Goal: Information Seeking & Learning: Learn about a topic

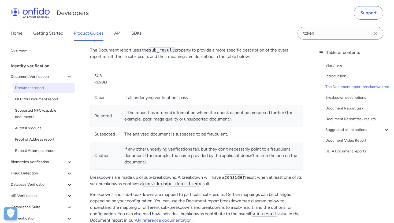
scroll to position [251, 0]
click at [361, 132] on div "Suggested client actions" at bounding box center [358, 130] width 64 height 6
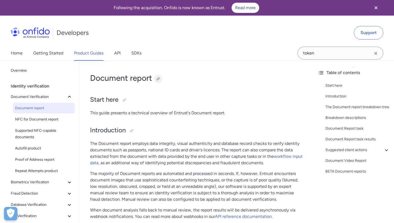
click at [160, 79] on div at bounding box center [158, 79] width 4 height 4
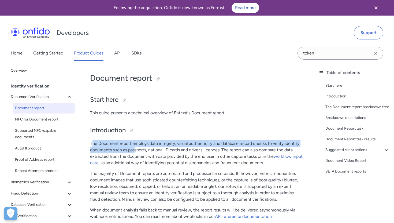
drag, startPoint x: 91, startPoint y: 145, endPoint x: 134, endPoint y: 148, distance: 43.0
click at [134, 148] on p "The Document report employs data integrity, visual authenticity and database re…" at bounding box center [196, 153] width 213 height 26
click at [122, 144] on p "The Document report employs data integrity, visual authenticity and database re…" at bounding box center [196, 153] width 213 height 26
drag, startPoint x: 90, startPoint y: 143, endPoint x: 222, endPoint y: 150, distance: 132.2
click at [222, 150] on p "The Document report employs data integrity, visual authenticity and database re…" at bounding box center [196, 153] width 213 height 26
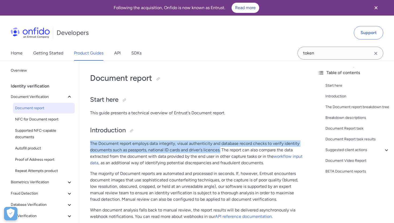
copy p "The Document report employs data integrity, visual authenticity and database re…"
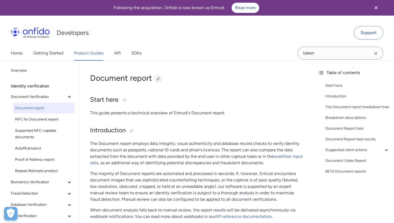
click at [159, 78] on div at bounding box center [158, 79] width 4 height 4
click at [39, 184] on span "Biometrics Verification" at bounding box center [39, 182] width 56 height 6
click at [39, 192] on span "Facial Similarity reports" at bounding box center [44, 193] width 58 height 6
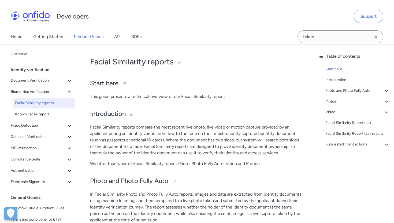
scroll to position [21, 0]
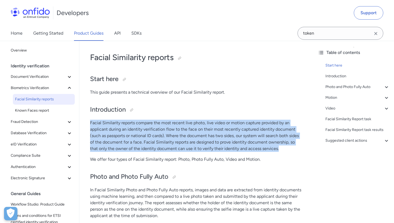
drag, startPoint x: 90, startPoint y: 123, endPoint x: 280, endPoint y: 149, distance: 191.5
click at [280, 149] on p "Facial Similarity reports compare the most recent live photo, live video or mot…" at bounding box center [196, 136] width 213 height 32
copy p "Facial Similarity reports compare the most recent live photo, live video or mot…"
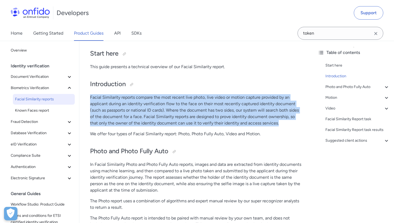
scroll to position [46, 0]
click at [140, 104] on p "Facial Similarity reports compare the most recent live photo, live video or mot…" at bounding box center [196, 111] width 213 height 32
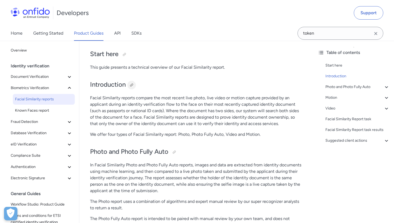
click at [131, 83] on div at bounding box center [131, 85] width 9 height 9
click at [30, 134] on span "Database Verification" at bounding box center [39, 133] width 56 height 6
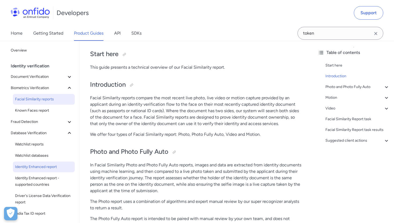
click at [30, 169] on span "Identity Enhanced report" at bounding box center [44, 167] width 58 height 6
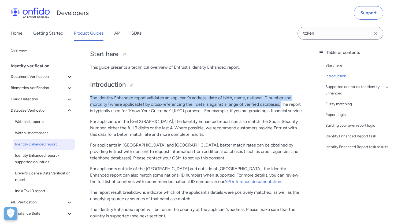
drag, startPoint x: 90, startPoint y: 98, endPoint x: 282, endPoint y: 102, distance: 191.6
click at [282, 102] on p "The Identity Enhanced report validates an applicant's address, date of birth, n…" at bounding box center [196, 104] width 213 height 19
copy p "The Identity Enhanced report validates an applicant's address, date of birth, n…"
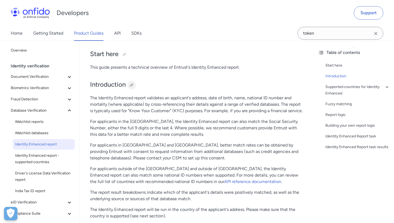
click at [132, 84] on div at bounding box center [132, 85] width 4 height 4
click at [36, 122] on span "Watchlist reports" at bounding box center [44, 122] width 58 height 6
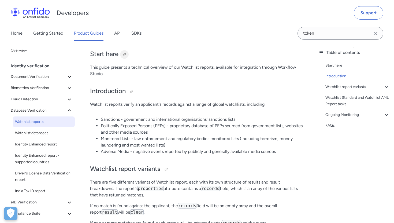
click at [125, 54] on div at bounding box center [124, 54] width 4 height 4
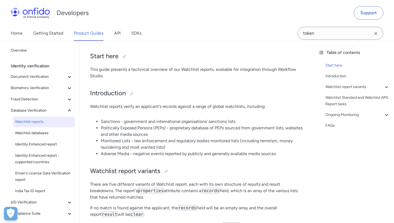
scroll to position [44, 0]
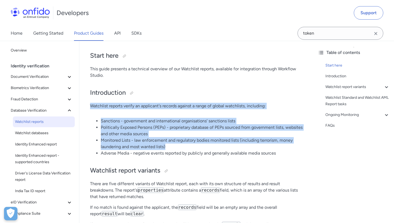
drag, startPoint x: 90, startPoint y: 106, endPoint x: 170, endPoint y: 145, distance: 88.1
click at [165, 145] on li "Monitored Lists - law enforcement and regulatory bodies monitored lists (includ…" at bounding box center [202, 143] width 202 height 13
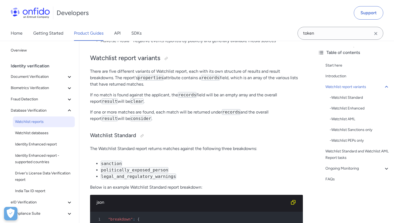
scroll to position [158, 0]
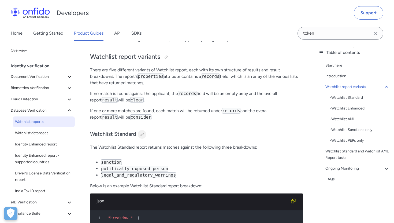
click at [142, 135] on div at bounding box center [142, 134] width 4 height 4
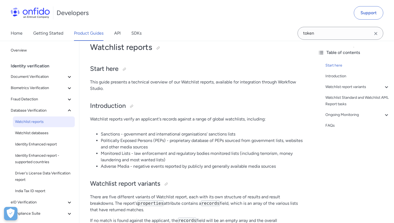
scroll to position [28, 0]
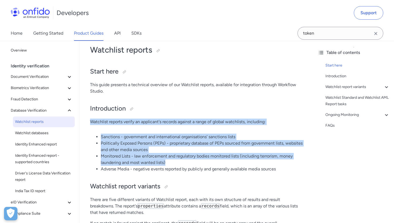
drag, startPoint x: 90, startPoint y: 123, endPoint x: 180, endPoint y: 161, distance: 97.0
copy div "Watchlist reports verify an applicant's records against a range of global watch…"
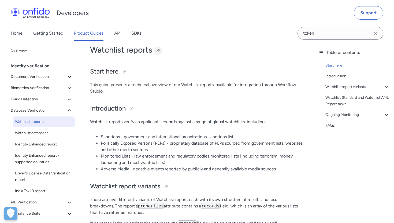
click at [155, 51] on div at bounding box center [158, 50] width 9 height 9
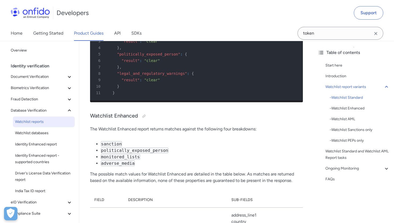
scroll to position [348, 0]
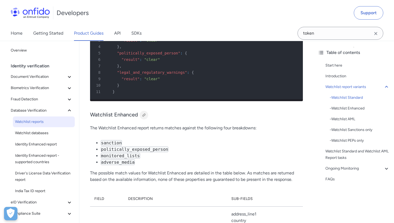
click at [142, 113] on div at bounding box center [144, 115] width 4 height 4
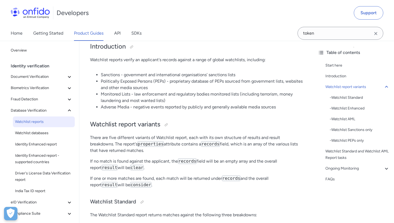
scroll to position [80, 0]
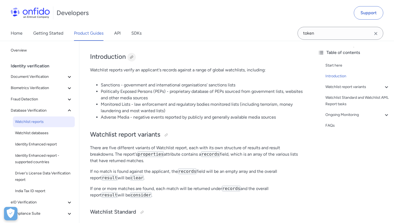
click at [131, 57] on div at bounding box center [132, 57] width 4 height 4
click at [33, 78] on span "Document Verification" at bounding box center [39, 77] width 56 height 6
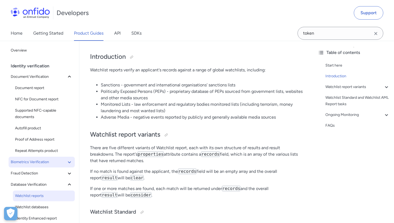
click at [30, 166] on button "Biometrics Verification" at bounding box center [42, 162] width 66 height 11
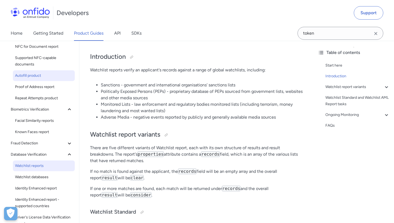
scroll to position [75, 0]
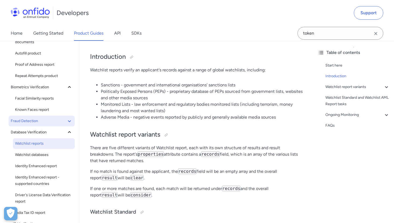
click at [40, 122] on span "Fraud Detection" at bounding box center [39, 121] width 56 height 6
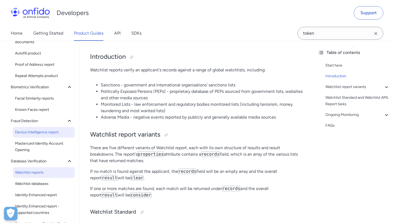
click at [41, 133] on span "Device Intelligence report" at bounding box center [44, 132] width 58 height 6
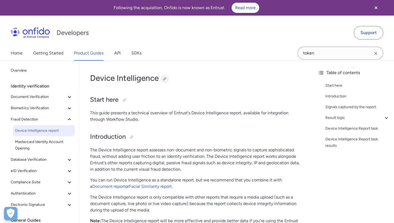
click at [164, 79] on div at bounding box center [165, 79] width 4 height 4
click at [38, 101] on button "Document Verification" at bounding box center [42, 96] width 66 height 11
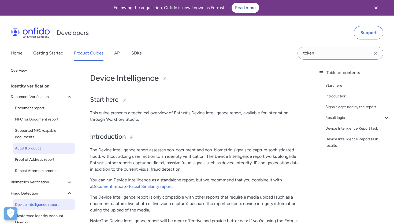
click at [33, 149] on span "Autofill product" at bounding box center [44, 148] width 58 height 6
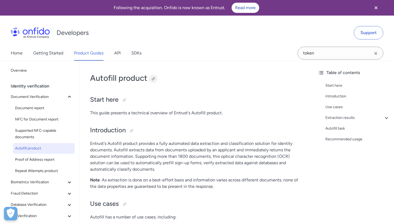
click at [153, 78] on div at bounding box center [153, 79] width 4 height 4
click at [34, 160] on span "Proof of Address report" at bounding box center [44, 159] width 58 height 6
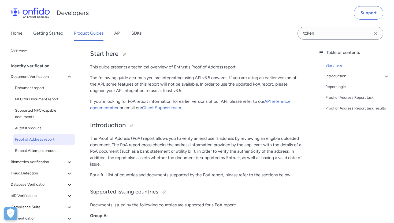
scroll to position [47, 0]
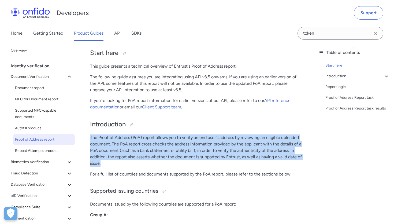
drag, startPoint x: 90, startPoint y: 137, endPoint x: 148, endPoint y: 163, distance: 62.7
click at [148, 163] on p "The Proof of Address (PoA) report allows you to verify an end user's address by…" at bounding box center [196, 150] width 213 height 32
copy p "The Proof of Address (PoA) report allows you to verify an end user's address by…"
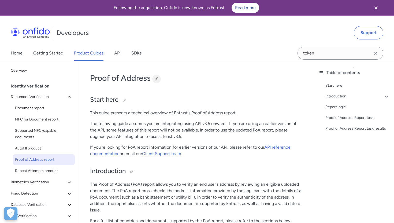
click at [156, 77] on div at bounding box center [157, 79] width 4 height 4
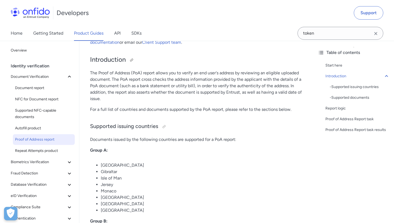
scroll to position [111, 0]
click at [161, 129] on div at bounding box center [164, 127] width 9 height 9
click at [165, 128] on div at bounding box center [164, 127] width 4 height 4
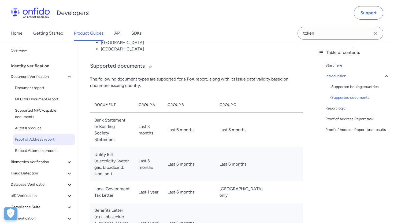
scroll to position [612, 0]
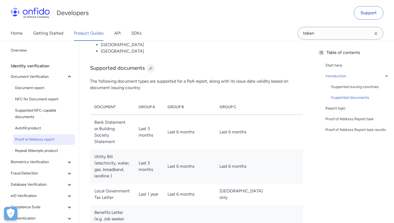
click at [150, 66] on div at bounding box center [151, 68] width 4 height 4
click at [30, 184] on span "Database Verification" at bounding box center [39, 184] width 56 height 6
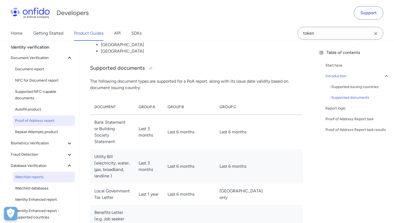
click at [34, 179] on span "Watchlist reports" at bounding box center [44, 177] width 58 height 6
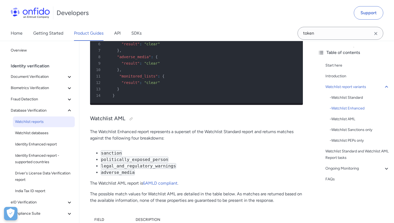
scroll to position [901, 0]
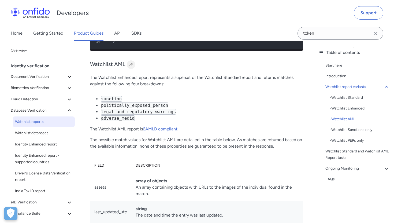
click at [132, 65] on div at bounding box center [131, 65] width 4 height 4
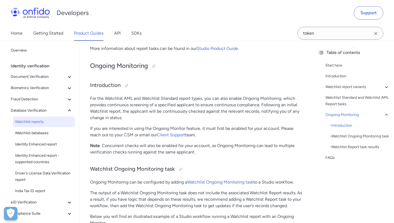
scroll to position [1692, 0]
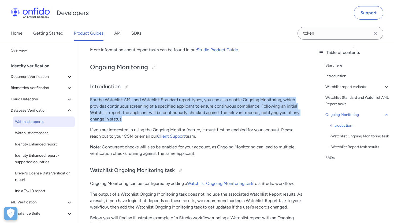
drag, startPoint x: 91, startPoint y: 101, endPoint x: 126, endPoint y: 119, distance: 40.1
click at [126, 119] on p "For the Watchlist AML and Watchlist Standard report types, you can also enable …" at bounding box center [196, 110] width 213 height 26
copy p "For the Watchlist AML and Watchlist Standard report types, you can also enable …"
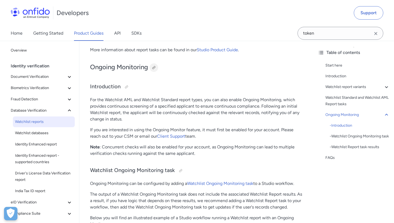
click at [157, 69] on div at bounding box center [154, 67] width 9 height 9
click at [31, 90] on span "Biometrics Verification" at bounding box center [39, 88] width 56 height 6
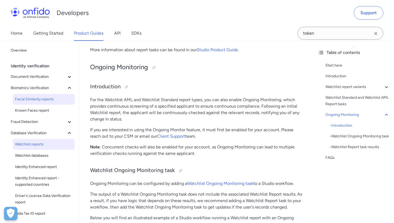
click at [31, 100] on span "Facial Similarity reports" at bounding box center [44, 99] width 58 height 6
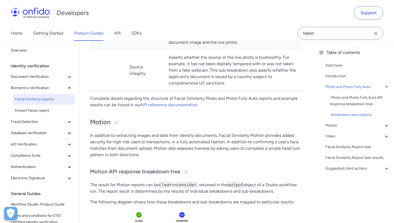
scroll to position [657, 0]
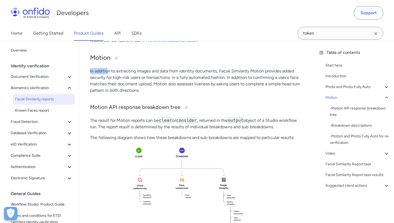
drag, startPoint x: 90, startPoint y: 71, endPoint x: 108, endPoint y: 73, distance: 18.1
click at [108, 73] on p "In addition to extracting images and data from identity documents, Facial Simil…" at bounding box center [196, 81] width 213 height 26
click at [117, 60] on div at bounding box center [116, 58] width 4 height 4
click at [37, 75] on span "Document Verification" at bounding box center [39, 77] width 56 height 6
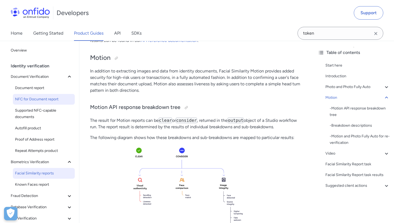
click at [41, 97] on span "NFC for Document report" at bounding box center [44, 99] width 58 height 6
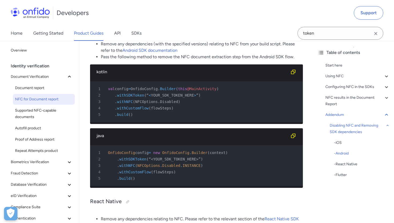
scroll to position [3262, 0]
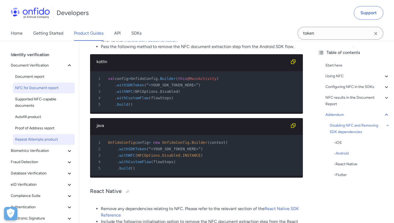
click at [45, 150] on span "Biometrics Verification" at bounding box center [39, 151] width 56 height 6
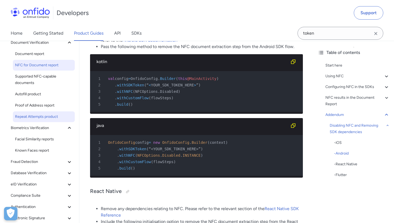
scroll to position [38, 0]
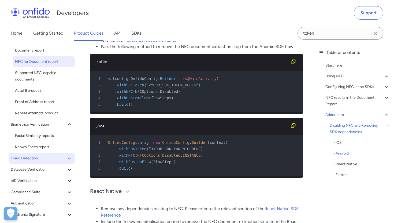
click at [40, 161] on span "Fraud Detection" at bounding box center [39, 158] width 56 height 6
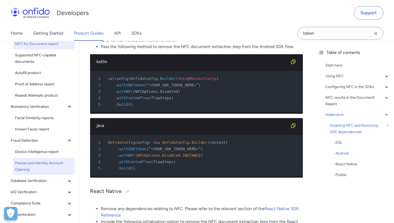
scroll to position [57, 0]
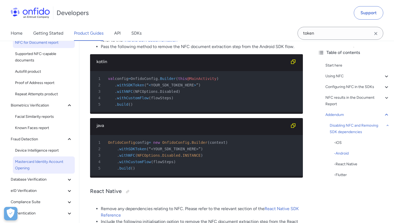
click at [40, 164] on span "Mastercard Identity Account Opening" at bounding box center [44, 165] width 58 height 13
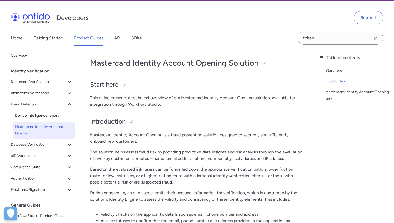
scroll to position [4, 0]
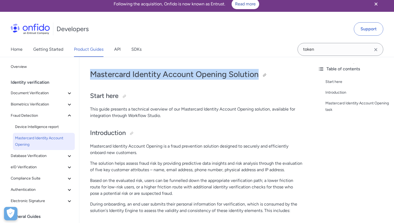
drag, startPoint x: 90, startPoint y: 74, endPoint x: 272, endPoint y: 70, distance: 181.7
click at [272, 70] on h1 "Mastercard Identity Account Opening Solution" at bounding box center [196, 74] width 213 height 11
copy h1 "Mastercard Identity Account Opening Solution"
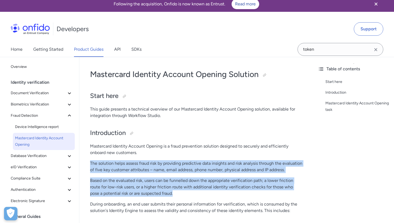
drag, startPoint x: 90, startPoint y: 162, endPoint x: 185, endPoint y: 198, distance: 102.2
copy div "The solution helps assess fraud risk by providing predictive data insights and …"
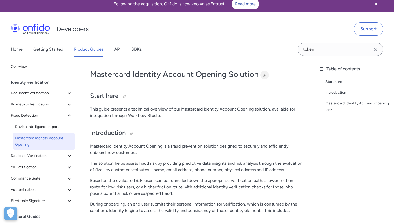
click at [265, 75] on div at bounding box center [265, 75] width 4 height 4
click at [30, 159] on span "Database Verification" at bounding box center [39, 156] width 56 height 6
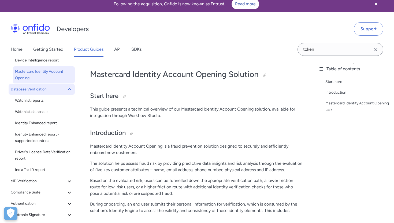
scroll to position [67, 0]
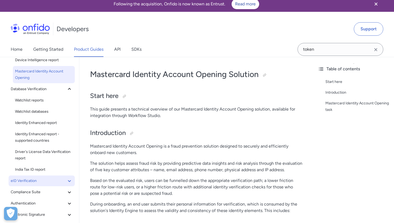
click at [30, 178] on span "eID Verification" at bounding box center [39, 181] width 56 height 6
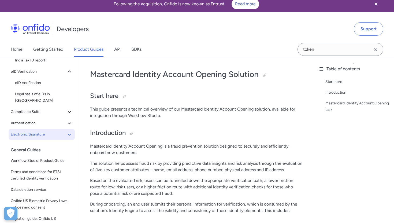
scroll to position [177, 0]
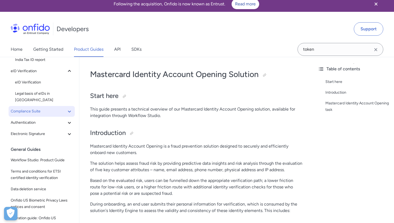
click at [32, 108] on span "Compliance Suite" at bounding box center [39, 111] width 56 height 6
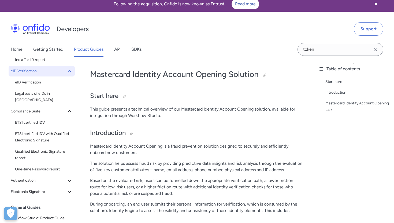
click at [24, 71] on span "eID Verification" at bounding box center [39, 71] width 56 height 6
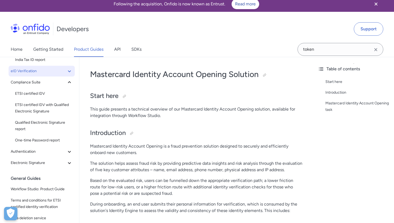
click at [40, 70] on span "eID Verification" at bounding box center [39, 71] width 56 height 6
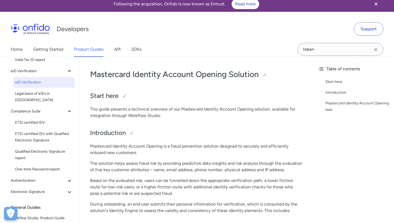
click at [36, 82] on span "eID Verification" at bounding box center [44, 82] width 58 height 6
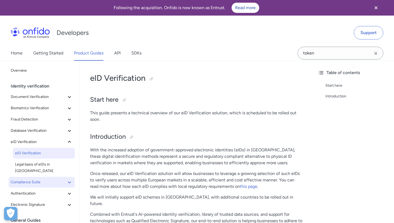
click at [41, 179] on span "Compliance Suite" at bounding box center [39, 182] width 56 height 6
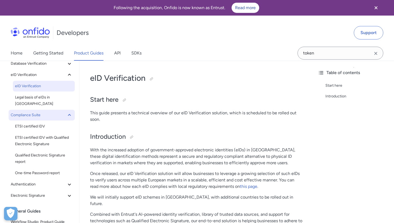
scroll to position [73, 0]
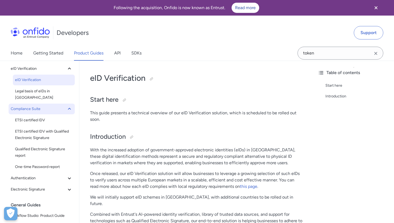
click at [41, 175] on span "Authentication" at bounding box center [39, 178] width 56 height 6
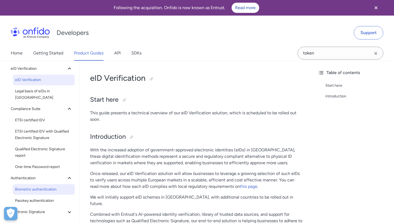
click at [40, 186] on span "Biometric authentication" at bounding box center [44, 189] width 58 height 6
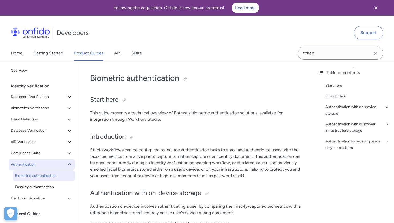
click at [35, 163] on span "Authentication" at bounding box center [39, 164] width 56 height 6
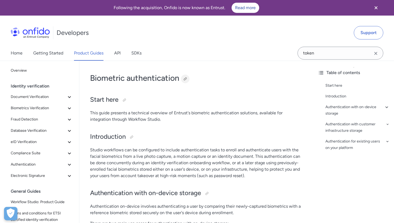
click at [189, 77] on div at bounding box center [185, 79] width 9 height 9
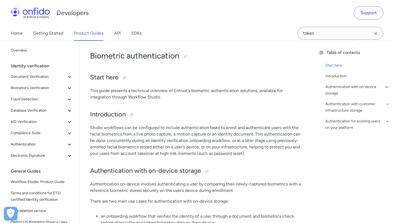
scroll to position [22, 0]
click at [191, 57] on h1 "Biometric authentication" at bounding box center [196, 56] width 213 height 11
click at [186, 58] on div at bounding box center [185, 57] width 4 height 4
click at [43, 148] on button "Authentication" at bounding box center [42, 144] width 66 height 11
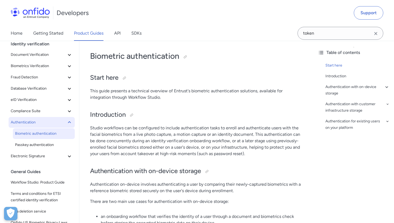
scroll to position [27, 0]
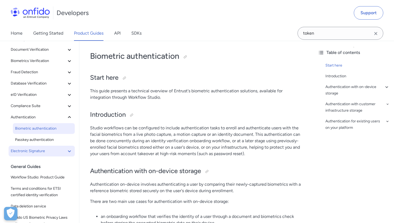
click at [38, 151] on span "Electronic Signature" at bounding box center [39, 151] width 56 height 6
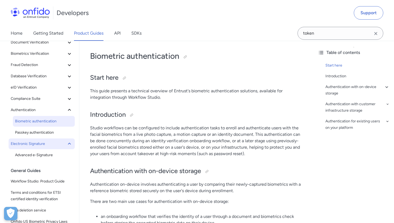
scroll to position [35, 0]
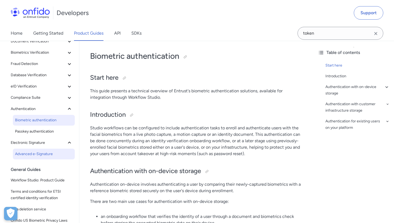
click at [37, 154] on span "Advanced e-Signature" at bounding box center [44, 154] width 58 height 6
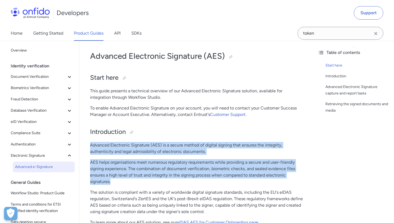
drag, startPoint x: 91, startPoint y: 145, endPoint x: 217, endPoint y: 180, distance: 131.2
copy div "Advanced Electronic Signature (AES) is a secure method of digital signing that …"
click at [126, 152] on p "Advanced Electronic Signature (AES) is a secure method of digital signing that …" at bounding box center [196, 148] width 213 height 13
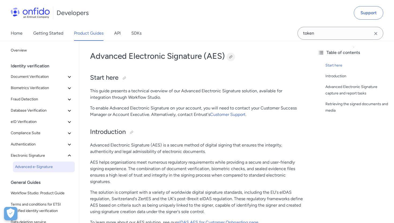
click at [231, 58] on div at bounding box center [231, 57] width 4 height 4
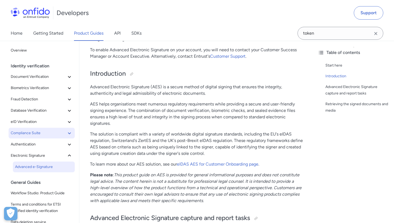
click at [34, 129] on button "Compliance Suite" at bounding box center [42, 133] width 66 height 11
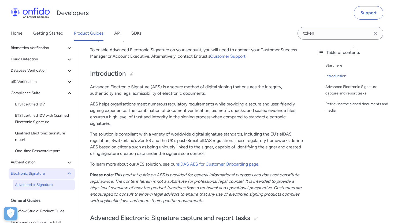
scroll to position [41, 0]
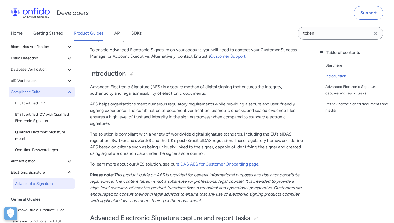
click at [31, 91] on span "Compliance Suite" at bounding box center [39, 92] width 56 height 6
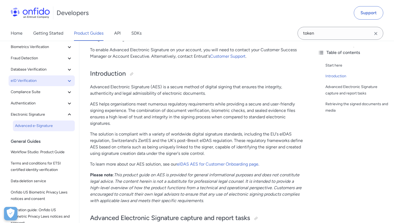
click at [31, 80] on span "eID Verification" at bounding box center [39, 81] width 56 height 6
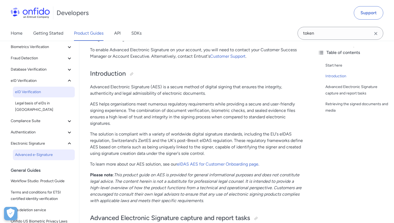
click at [34, 92] on span "eID Verification" at bounding box center [44, 92] width 58 height 6
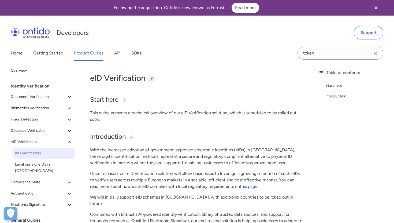
click at [152, 80] on div at bounding box center [151, 79] width 4 height 4
